Goal: Task Accomplishment & Management: Use online tool/utility

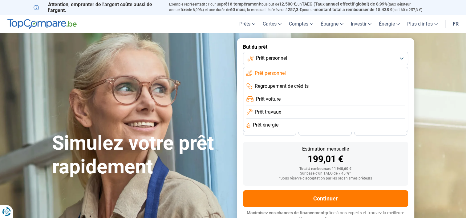
click at [299, 74] on li "Prêt personnel" at bounding box center [325, 73] width 158 height 13
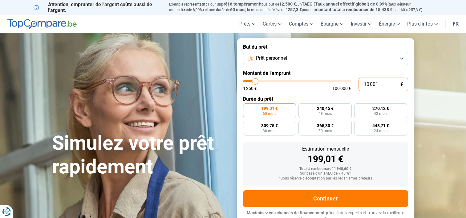
drag, startPoint x: 382, startPoint y: 85, endPoint x: 332, endPoint y: 84, distance: 50.2
click at [332, 84] on div "10 001 € 1 250 € 100 000 €" at bounding box center [325, 85] width 165 height 14
type input "10000"
radio input "true"
type input "3"
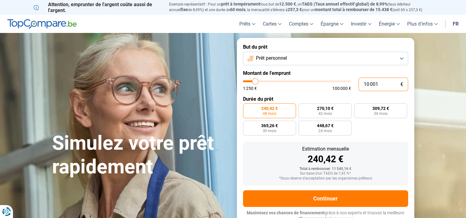
type input "1250"
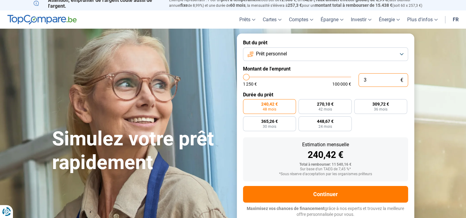
type input "30"
type input "1250"
type input "300"
type input "1250"
type input "3 000"
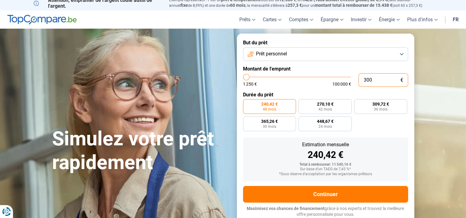
type input "3000"
type input "30 000"
type input "30000"
radio input "false"
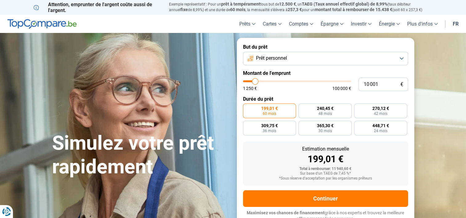
type input "1 000"
type input "1250"
type input "100"
type input "1250"
type input "10"
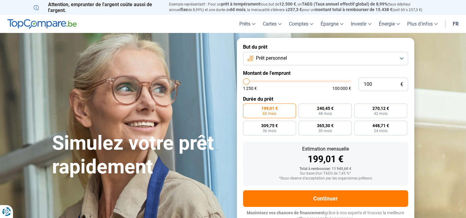
type input "1250"
type input "1"
type input "1250"
type input "0"
type input "1250"
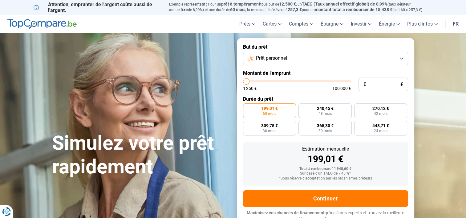
type input "3"
type input "1250"
type input "30"
type input "1250"
type input "300"
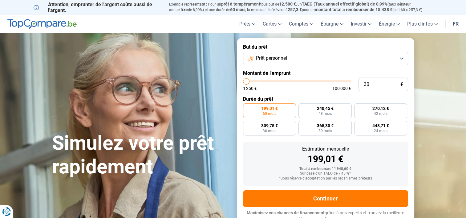
type input "1250"
type input "3 000"
type input "3000"
type input "30 000"
type input "30000"
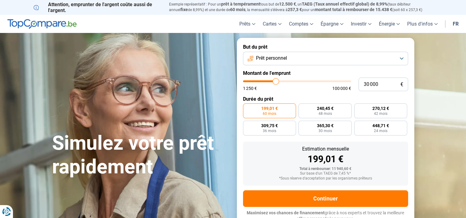
radio input "false"
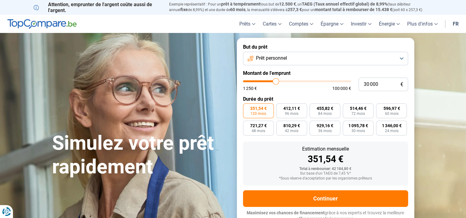
scroll to position [4, 0]
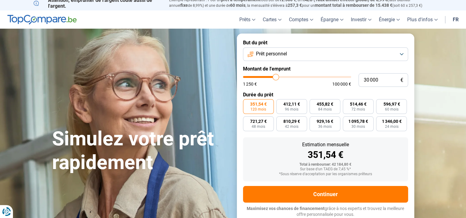
type input "30 000"
